Goal: Complete application form

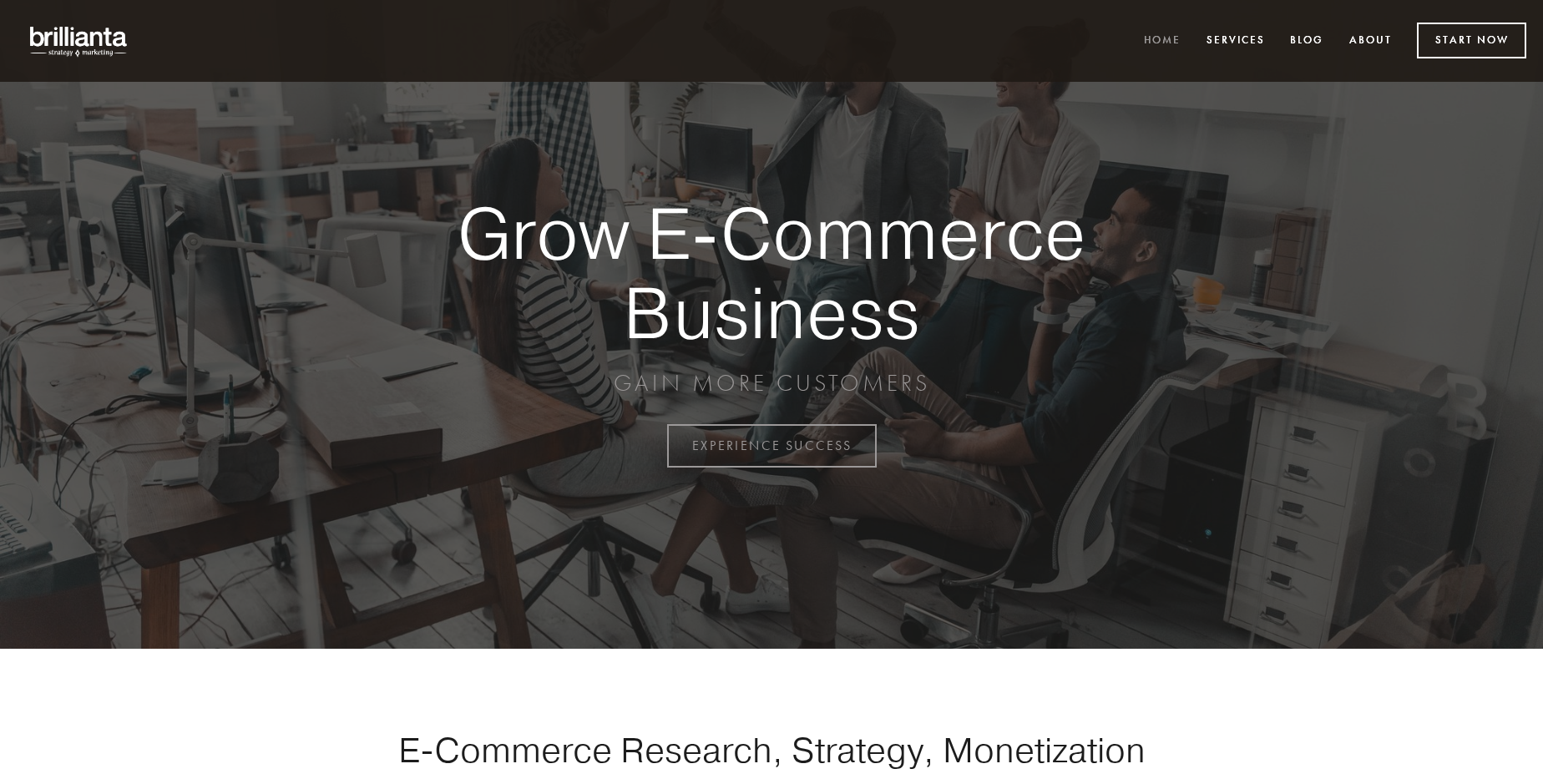
scroll to position [4377, 0]
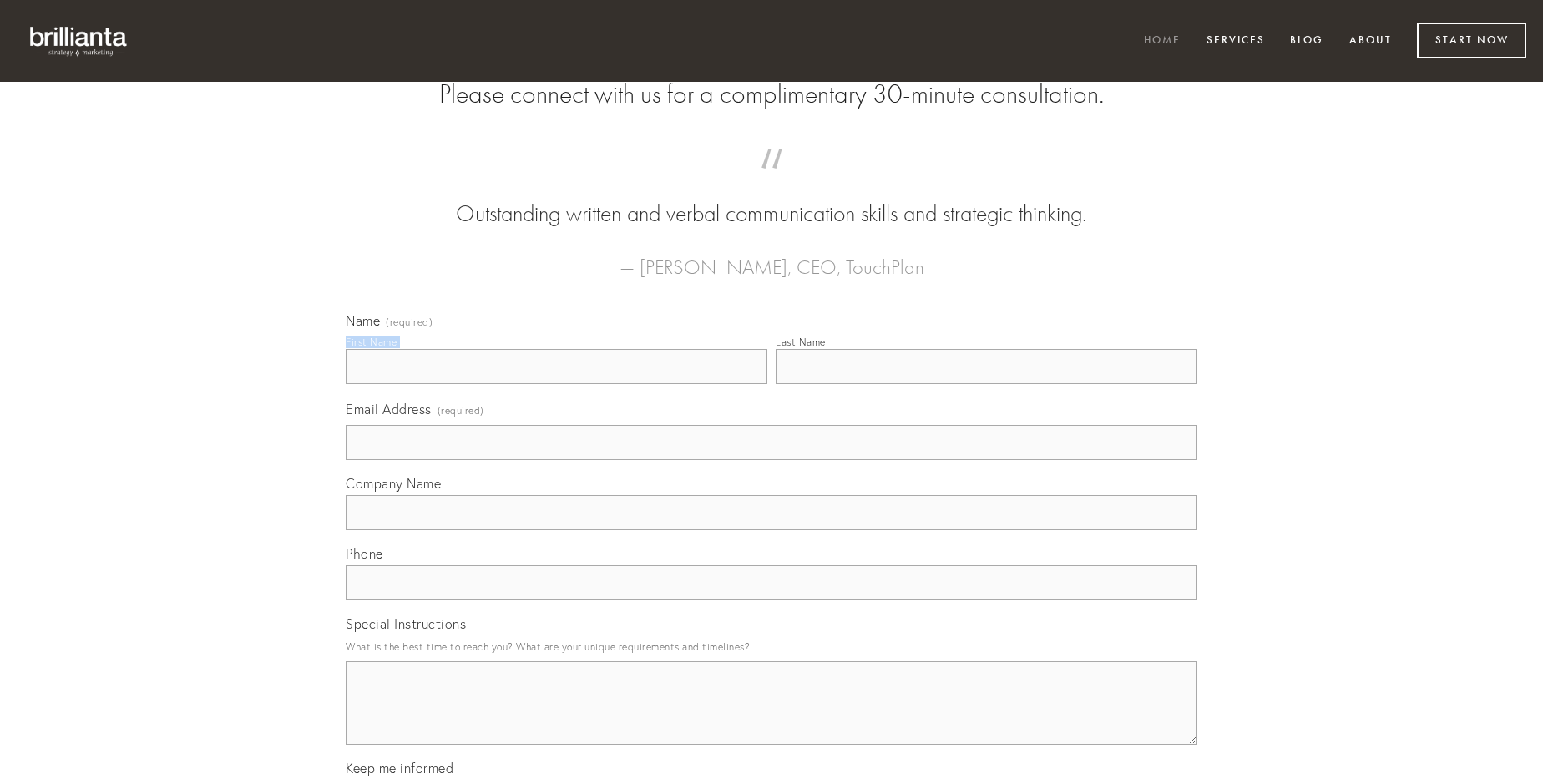
type input "[PERSON_NAME]"
click at [987, 384] on input "Last Name" at bounding box center [987, 367] width 422 height 35
type input "[PERSON_NAME]"
click at [772, 460] on input "Email Address (required)" at bounding box center [772, 443] width 852 height 35
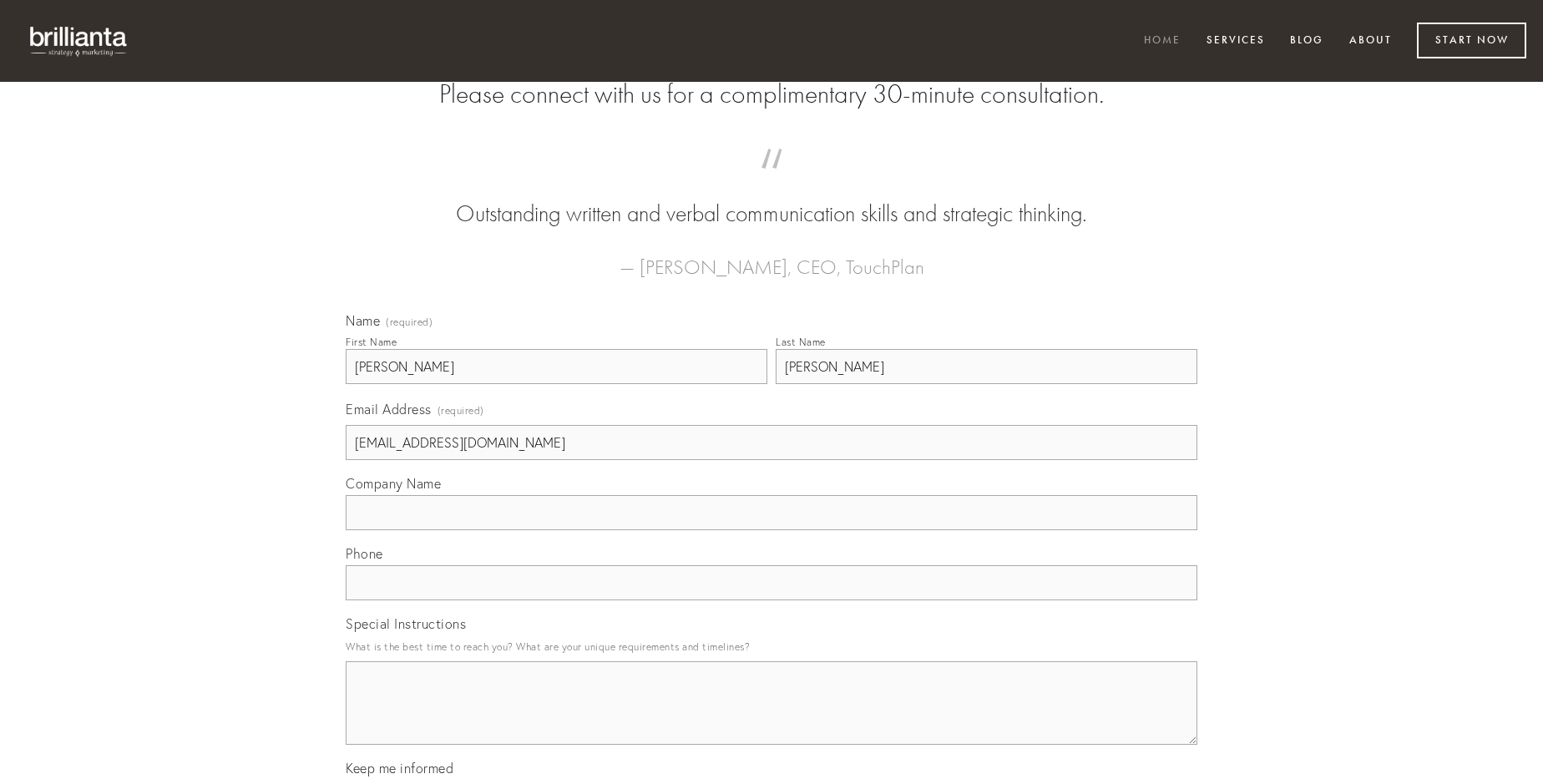
type input "[EMAIL_ADDRESS][DOMAIN_NAME]"
click at [772, 530] on input "Company Name" at bounding box center [772, 513] width 852 height 35
type input "tamisium"
click at [772, 600] on input "text" at bounding box center [772, 583] width 852 height 35
click at [772, 718] on textarea "Special Instructions" at bounding box center [772, 702] width 852 height 83
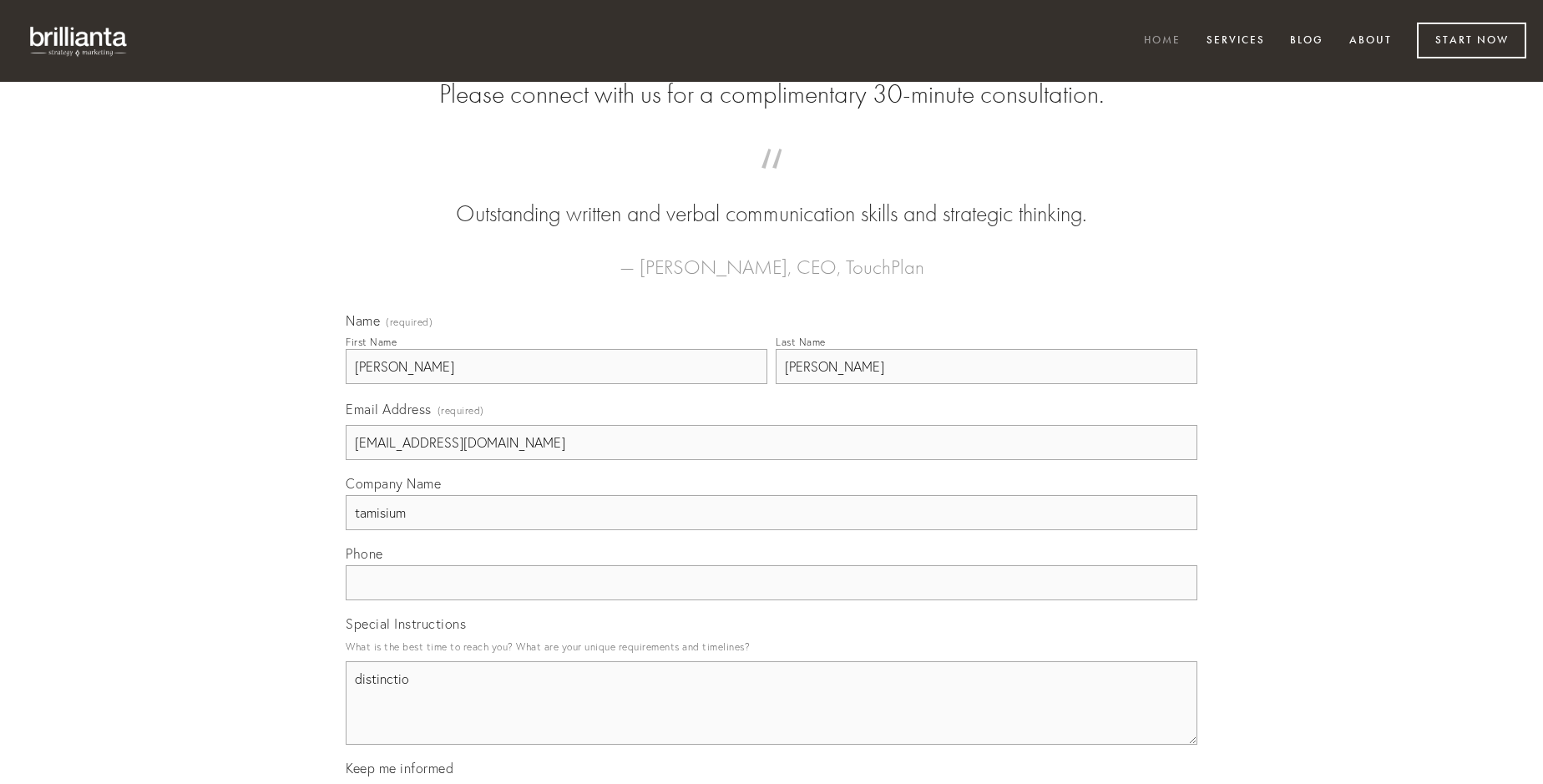
type textarea "distinctio"
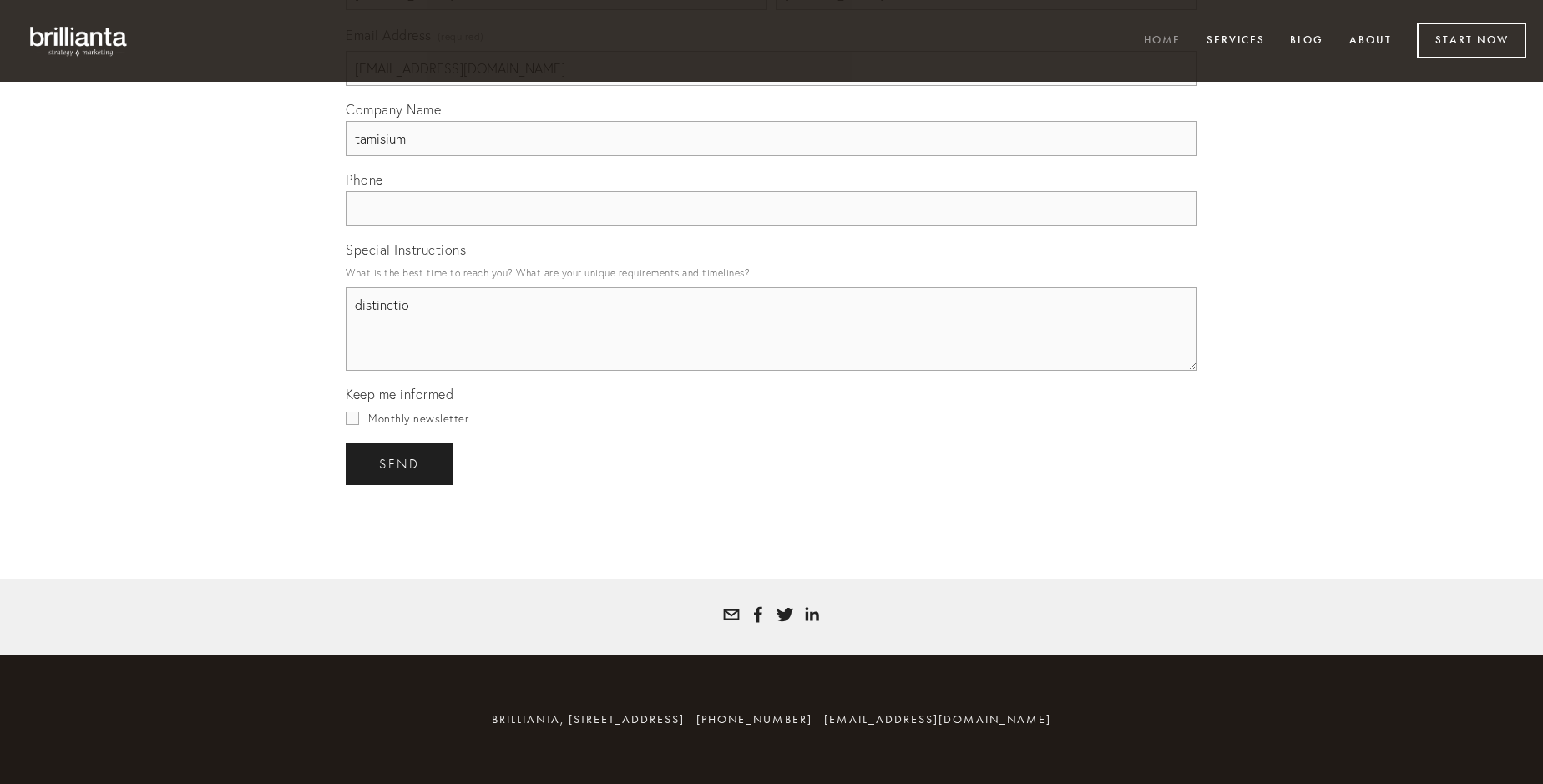
click at [401, 464] on span "send" at bounding box center [400, 464] width 41 height 15
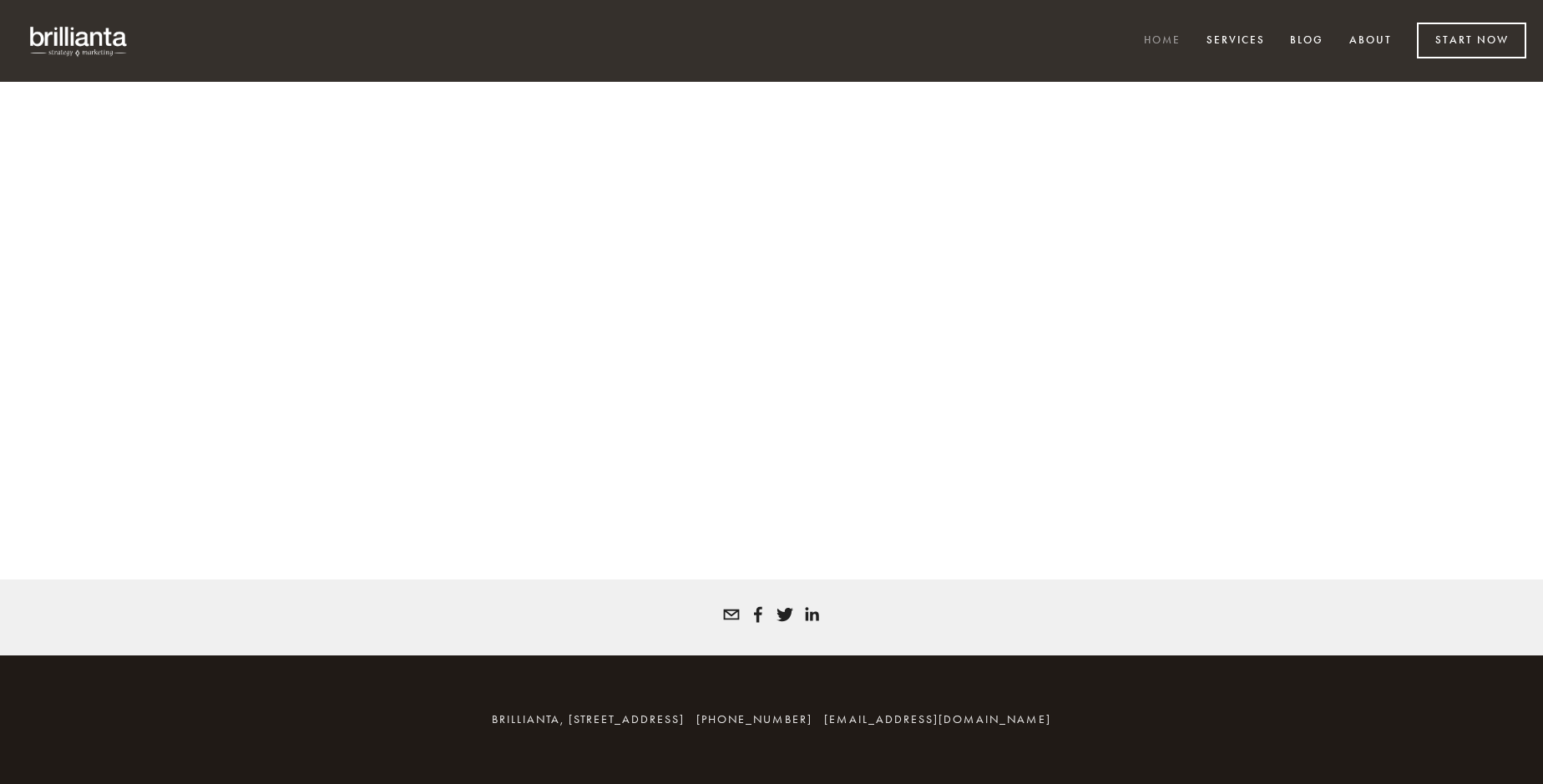
scroll to position [4354, 0]
